Goal: Use online tool/utility: Utilize a website feature to perform a specific function

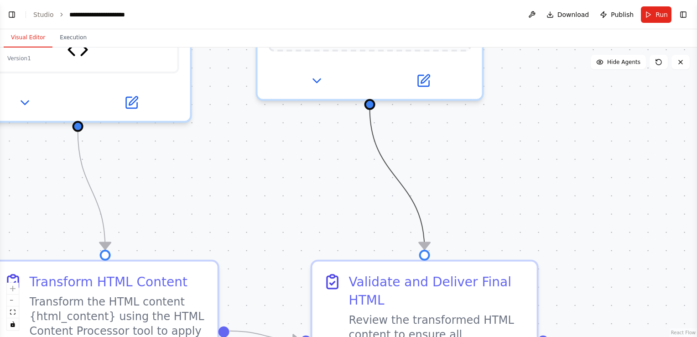
drag, startPoint x: 413, startPoint y: 207, endPoint x: 699, endPoint y: 186, distance: 286.5
click at [697, 186] on html "BETA my usecase is that i will give a html contnet you need to modifdy it follo…" at bounding box center [348, 168] width 697 height 337
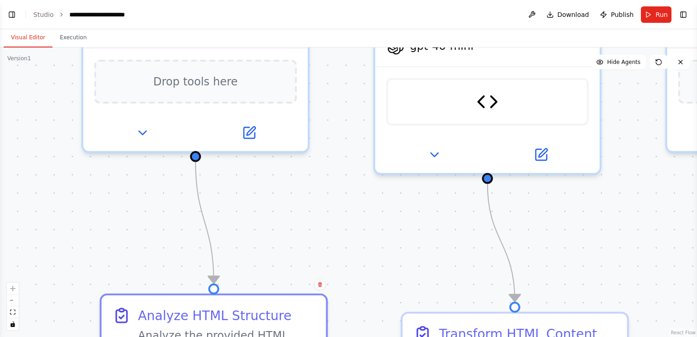
drag, startPoint x: 245, startPoint y: 157, endPoint x: 603, endPoint y: 205, distance: 361.5
click at [671, 208] on div ".deletable-edge-delete-btn { width: 20px; height: 20px; border: 0px solid #ffff…" at bounding box center [348, 191] width 697 height 289
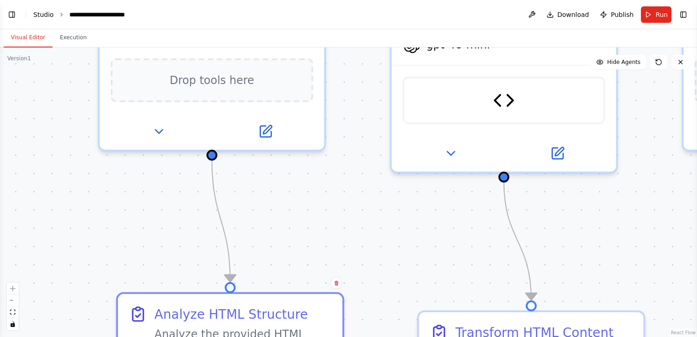
click at [40, 14] on link "Studio" at bounding box center [43, 14] width 21 height 7
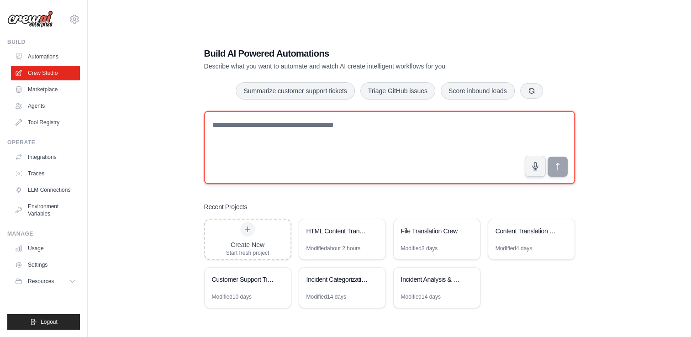
click at [247, 132] on textarea at bounding box center [389, 147] width 371 height 73
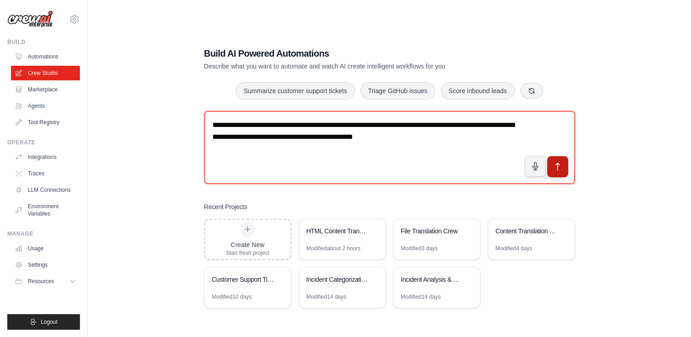
type textarea "**********"
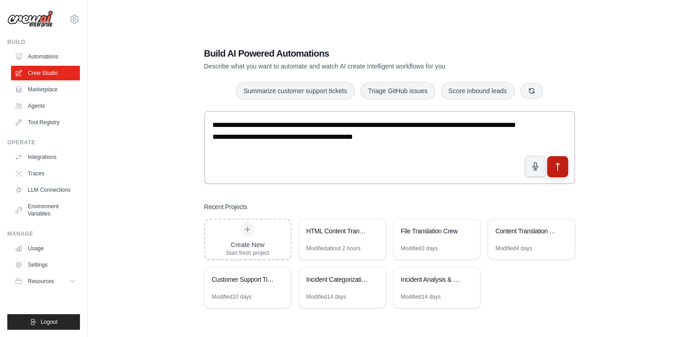
click at [561, 170] on icon "submit" at bounding box center [557, 167] width 10 height 10
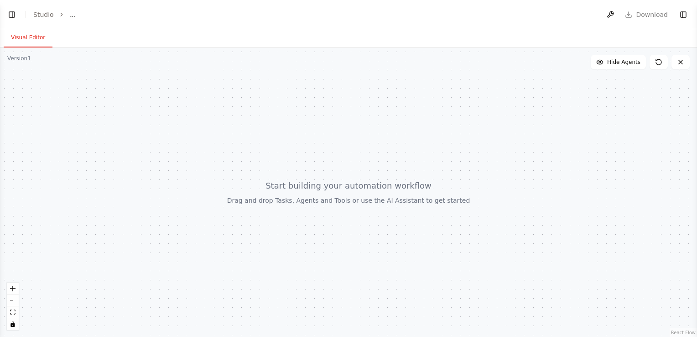
select select "****"
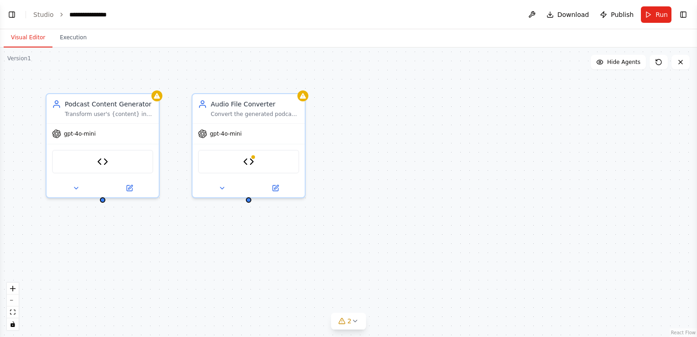
scroll to position [632, 0]
click at [131, 188] on icon at bounding box center [129, 185] width 5 height 5
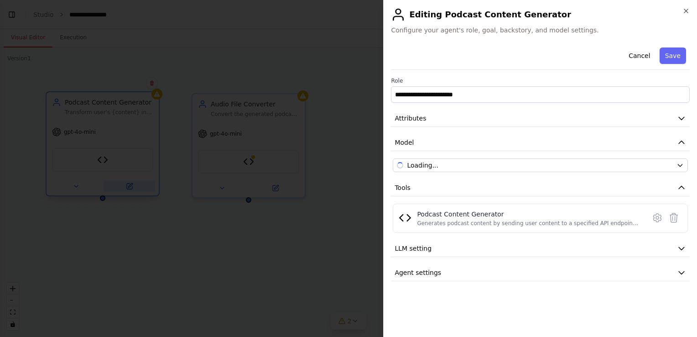
scroll to position [692, 0]
click at [681, 116] on icon "button" at bounding box center [681, 118] width 9 height 9
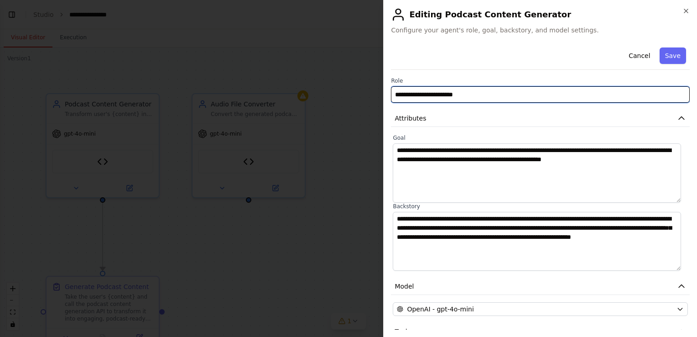
drag, startPoint x: 482, startPoint y: 95, endPoint x: 335, endPoint y: 89, distance: 147.5
click at [335, 89] on body "BETA my use case is that I have two apis one that generates podcast content fro…" at bounding box center [348, 168] width 697 height 337
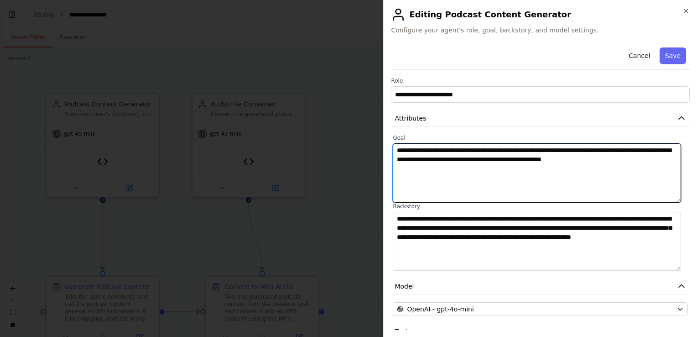
drag, startPoint x: 663, startPoint y: 163, endPoint x: 319, endPoint y: 130, distance: 345.3
click at [319, 130] on body "BETA my use case is that I have two apis one that generates podcast content fro…" at bounding box center [348, 168] width 697 height 337
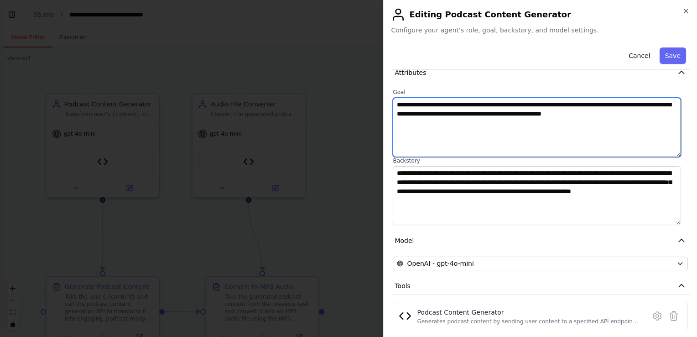
scroll to position [1121, 0]
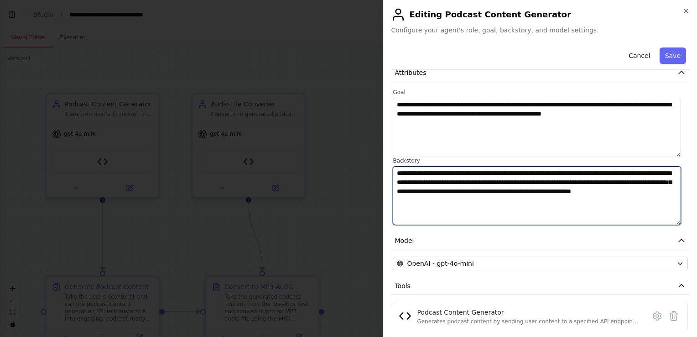
drag, startPoint x: 675, startPoint y: 174, endPoint x: 341, endPoint y: 155, distance: 334.2
click at [341, 155] on body "BETA my use case is that I have two apis one that generates podcast content fro…" at bounding box center [348, 168] width 697 height 337
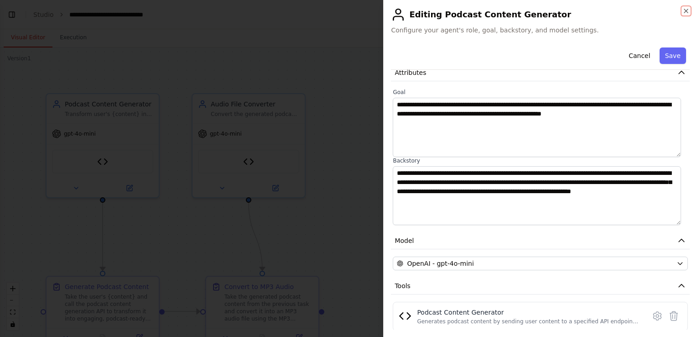
click at [683, 9] on icon "button" at bounding box center [686, 10] width 7 height 7
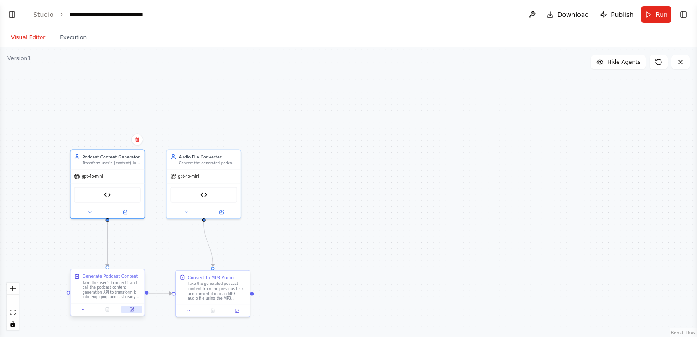
click at [134, 310] on button at bounding box center [131, 309] width 21 height 7
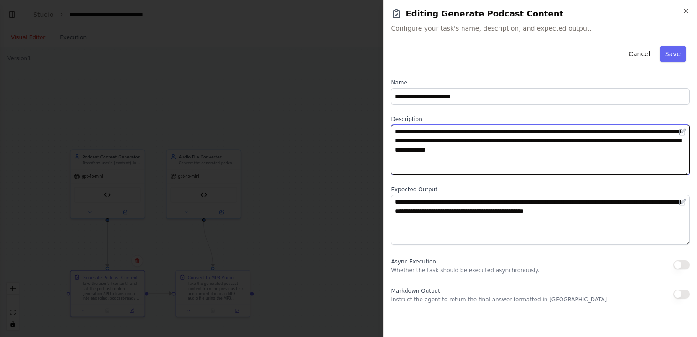
drag, startPoint x: 613, startPoint y: 154, endPoint x: 330, endPoint y: 110, distance: 286.0
click at [330, 110] on body "BETA my use case is that I have two apis one that generates podcast content fro…" at bounding box center [348, 168] width 697 height 337
